Goal: Task Accomplishment & Management: Manage account settings

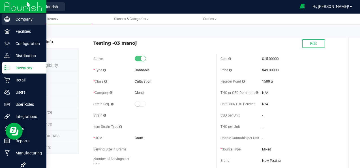
click at [26, 18] on p "Company" at bounding box center [27, 19] width 34 height 7
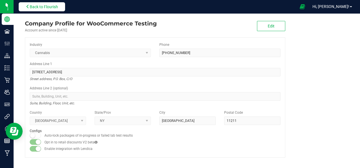
click at [48, 6] on span "Back to Flourish" at bounding box center [44, 7] width 28 height 5
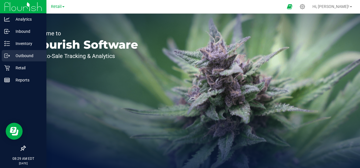
click at [26, 55] on p "Outbound" at bounding box center [27, 55] width 34 height 7
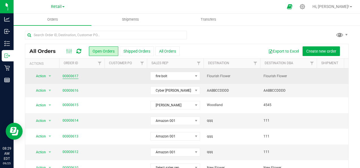
click at [69, 74] on link "00000617" at bounding box center [71, 76] width 16 height 5
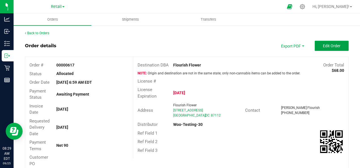
click at [332, 46] on span "Edit Order" at bounding box center [332, 46] width 18 height 5
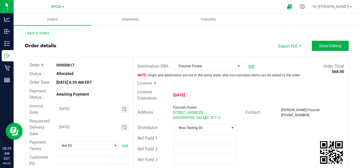
click at [250, 66] on link "Edit" at bounding box center [252, 66] width 6 height 4
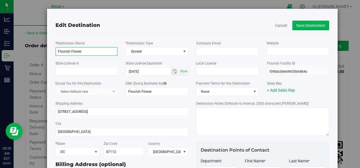
click at [92, 52] on input "Flourish Flower" at bounding box center [87, 51] width 62 height 8
type input "Flourish Flower1"
click at [303, 26] on button "Save Destination" at bounding box center [311, 26] width 37 height 10
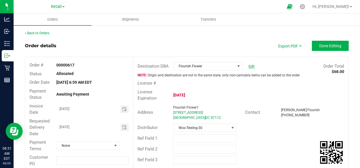
click at [249, 66] on link "Edit" at bounding box center [252, 66] width 6 height 4
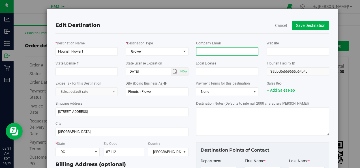
click at [212, 52] on input "email" at bounding box center [227, 51] width 62 height 8
type input "[EMAIL_ADDRESS][DOMAIN_NAME]"
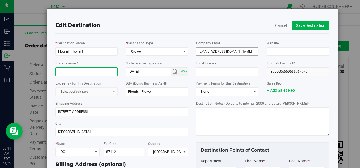
type input "[GEOGRAPHIC_DATA]"
type input "[EMAIL_ADDRESS][DOMAIN_NAME]"
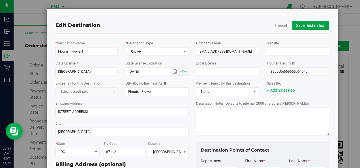
click at [306, 25] on button "Save Destination" at bounding box center [311, 26] width 37 height 10
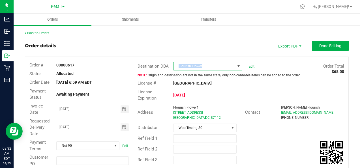
copy span "Flourish Flower"
drag, startPoint x: 203, startPoint y: 66, endPoint x: 173, endPoint y: 65, distance: 30.3
click at [174, 65] on span "Flourish Flower" at bounding box center [204, 66] width 61 height 8
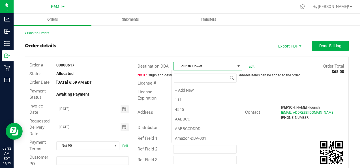
scroll to position [8, 68]
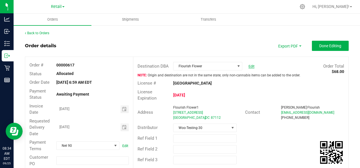
click at [249, 66] on link "Edit" at bounding box center [252, 66] width 6 height 4
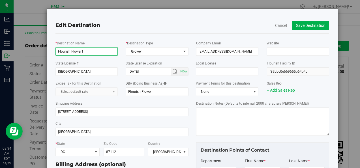
drag, startPoint x: 80, startPoint y: 52, endPoint x: 83, endPoint y: 52, distance: 3.1
click at [83, 52] on input "Flourish Flower1" at bounding box center [87, 51] width 62 height 8
type input "Flourish Flower2"
click at [300, 24] on button "Save Destination" at bounding box center [311, 26] width 37 height 10
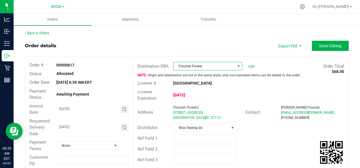
click at [208, 66] on span "Flourish Flower" at bounding box center [204, 66] width 61 height 8
click at [249, 66] on link "Edit" at bounding box center [252, 66] width 6 height 4
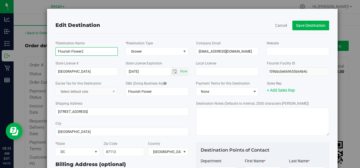
drag, startPoint x: 80, startPoint y: 52, endPoint x: 87, endPoint y: 52, distance: 6.5
click at [87, 52] on input "Flourish Flower2" at bounding box center [87, 51] width 62 height 8
type input "Flourish Flower3"
click at [308, 25] on button "Save Destination" at bounding box center [311, 26] width 37 height 10
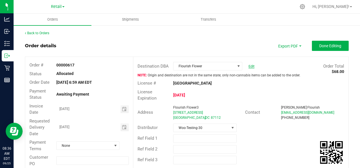
click at [251, 66] on link "Edit" at bounding box center [252, 66] width 6 height 4
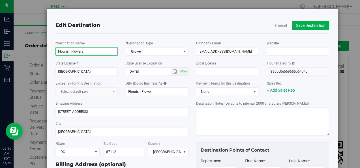
drag, startPoint x: 80, startPoint y: 52, endPoint x: 84, endPoint y: 52, distance: 4.2
click at [84, 52] on input "Flourish Flower3" at bounding box center [87, 51] width 62 height 8
click at [87, 53] on input "Flourish Flower3" at bounding box center [87, 51] width 62 height 8
click at [83, 51] on input "Flourish Flower3" at bounding box center [87, 51] width 62 height 8
type input "Flourish Flower4"
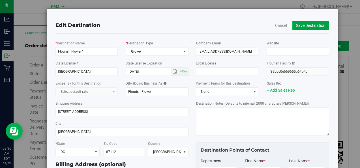
click at [299, 25] on button "Save Destination" at bounding box center [311, 26] width 37 height 10
